Goal: Communication & Community: Answer question/provide support

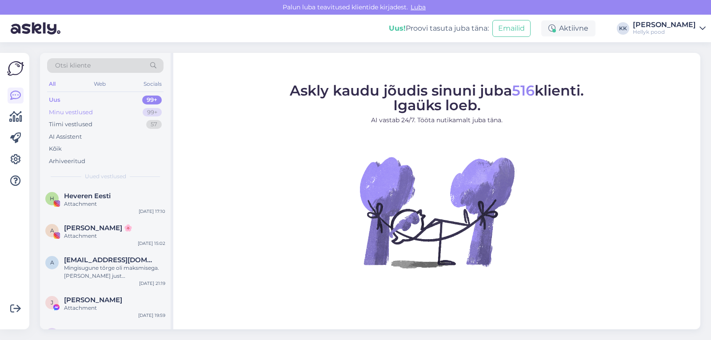
click at [69, 111] on div "Minu vestlused" at bounding box center [71, 112] width 44 height 9
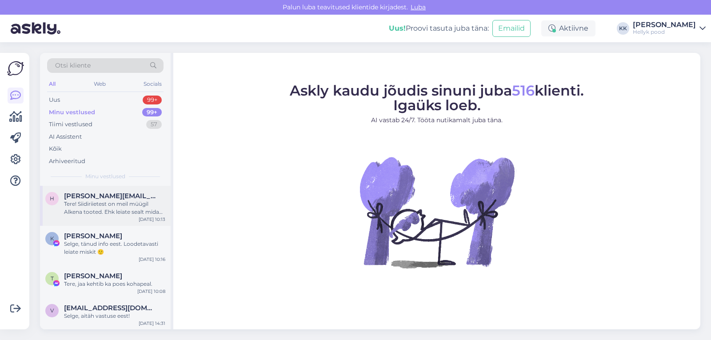
click at [110, 198] on span "helina.kukk@outlook.com" at bounding box center [110, 196] width 92 height 8
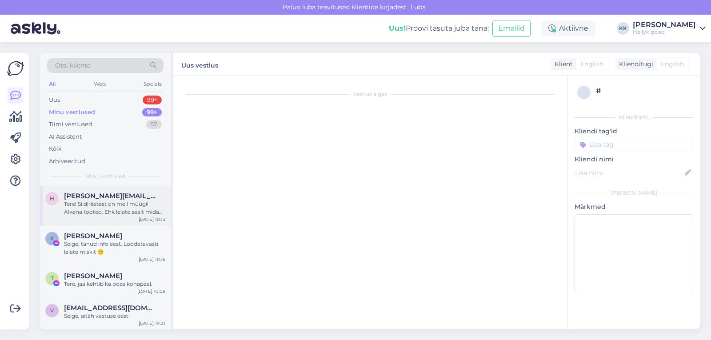
scroll to position [6, 0]
